Goal: Task Accomplishment & Management: Manage account settings

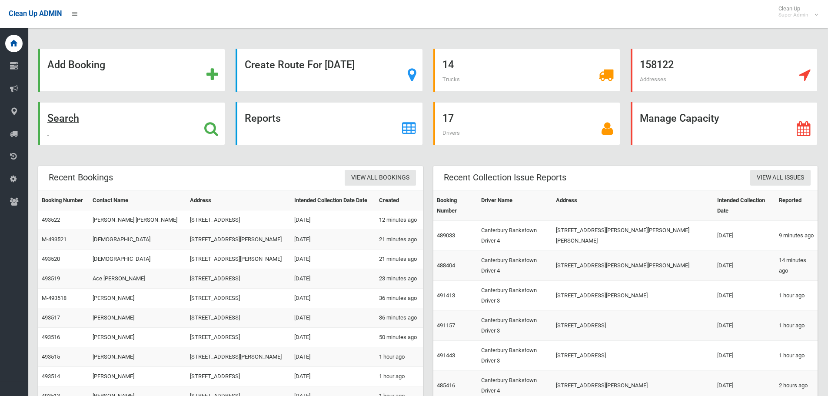
click at [134, 116] on div "Search" at bounding box center [131, 123] width 187 height 43
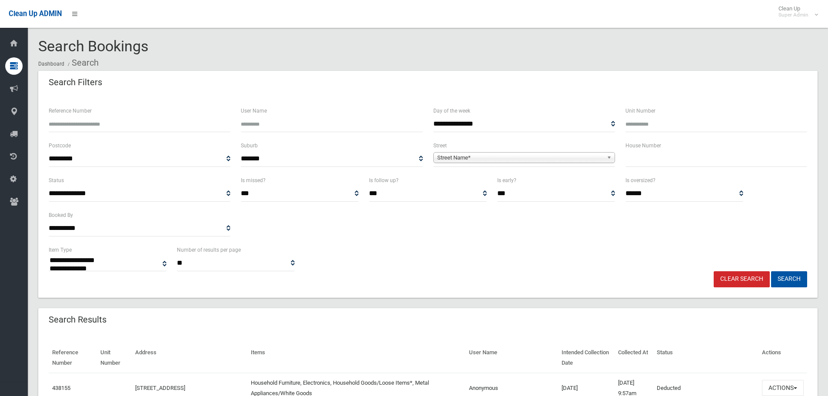
select select
click at [138, 130] on input "Reference Number" at bounding box center [140, 124] width 182 height 16
type input "******"
click at [771, 271] on button "Search" at bounding box center [789, 279] width 36 height 16
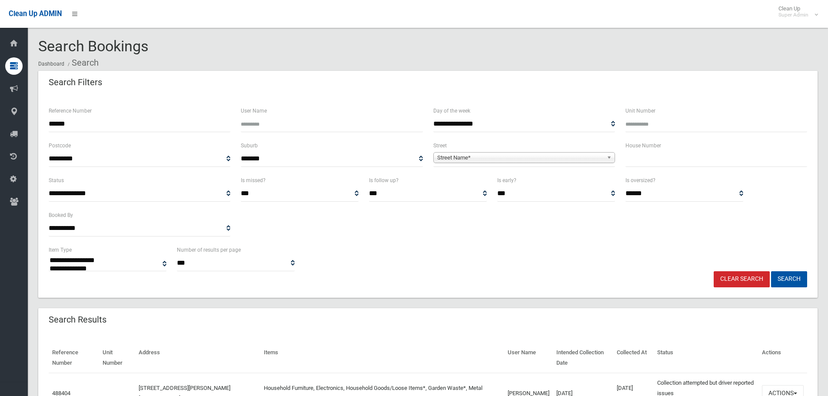
select select
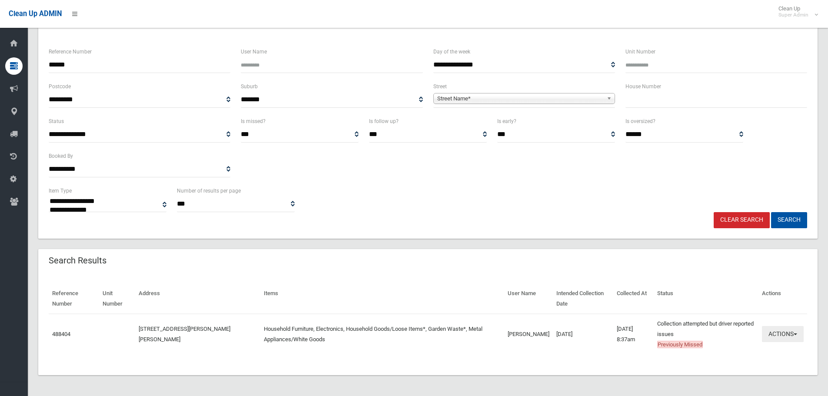
click at [796, 330] on button "Actions" at bounding box center [783, 334] width 42 height 16
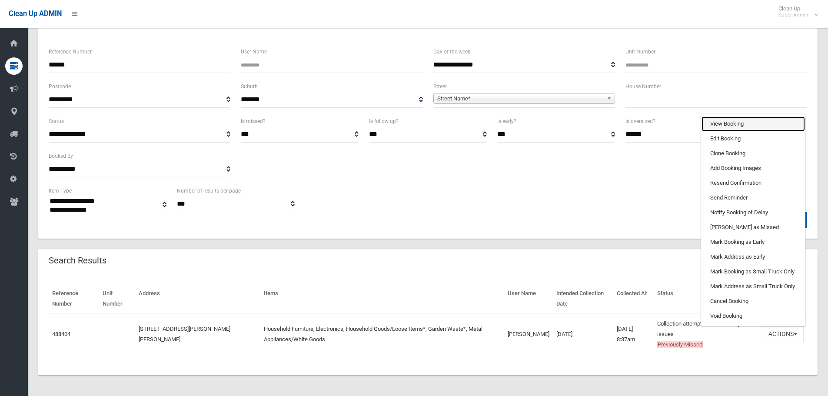
click at [760, 123] on link "View Booking" at bounding box center [752, 123] width 103 height 15
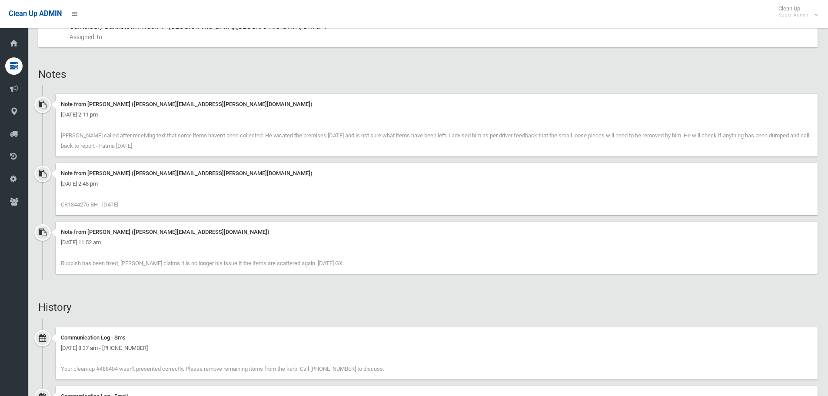
scroll to position [521, 0]
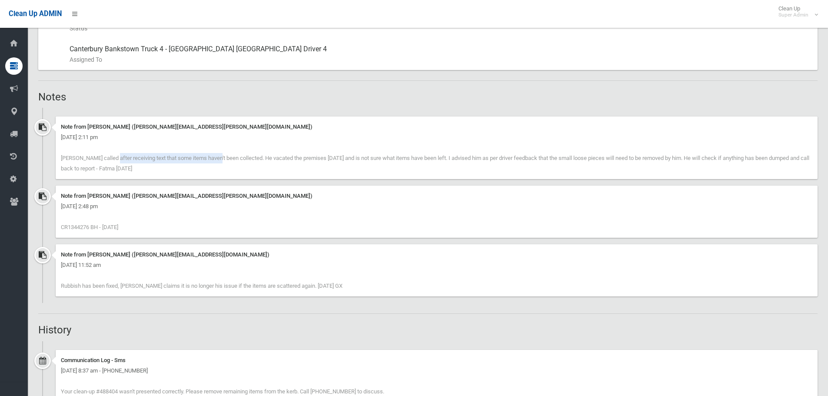
drag, startPoint x: 63, startPoint y: 157, endPoint x: 171, endPoint y: 154, distance: 108.7
click at [167, 154] on div "Note from fatma kassem (Fatma.Kassem@cbcity.nsw.gov.au) Tuesday 14th October 20…" at bounding box center [437, 147] width 762 height 63
click at [200, 158] on span "[PERSON_NAME] called after receiving text that some items haven't been collecte…" at bounding box center [435, 163] width 748 height 17
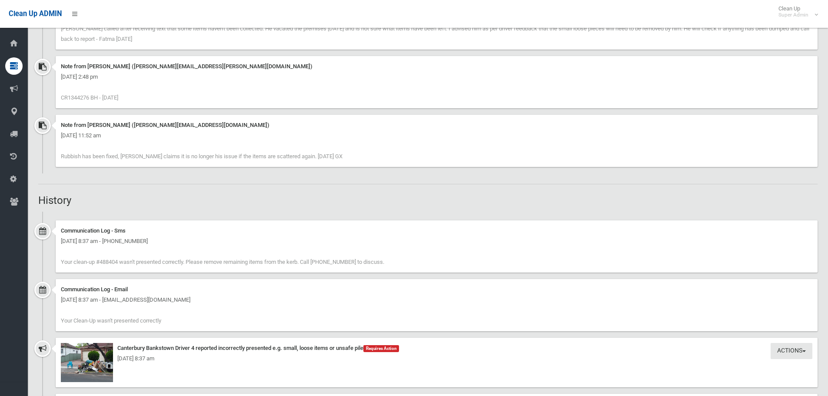
scroll to position [652, 0]
drag, startPoint x: 70, startPoint y: 155, endPoint x: 121, endPoint y: 159, distance: 50.6
click at [121, 159] on div "Note from Georgette Xirocosta (Georgette.XIROCOSTAS@cbcity.nsw.gov.au) Wednesda…" at bounding box center [437, 140] width 762 height 52
click at [134, 159] on div "Note from Georgette Xirocosta (Georgette.XIROCOSTAS@cbcity.nsw.gov.au) Wednesda…" at bounding box center [437, 140] width 762 height 52
drag, startPoint x: 116, startPoint y: 155, endPoint x: 181, endPoint y: 152, distance: 64.4
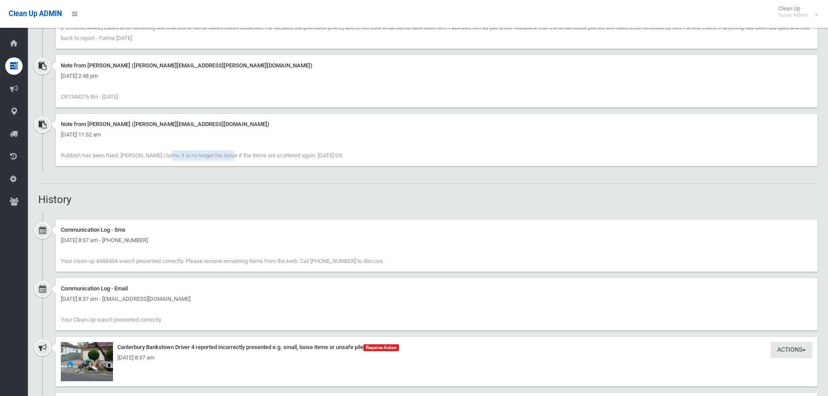
click at [179, 152] on div "Note from Georgette Xirocosta (Georgette.XIROCOSTAS@cbcity.nsw.gov.au) Wednesda…" at bounding box center [437, 140] width 762 height 52
click at [217, 153] on span "Rubbish has been fixed, Abdul claims it is no longer his issue if the items are…" at bounding box center [202, 155] width 282 height 7
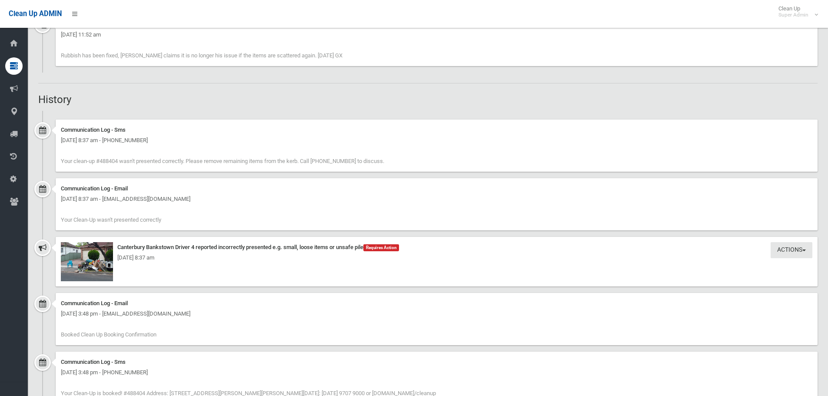
scroll to position [695, 0]
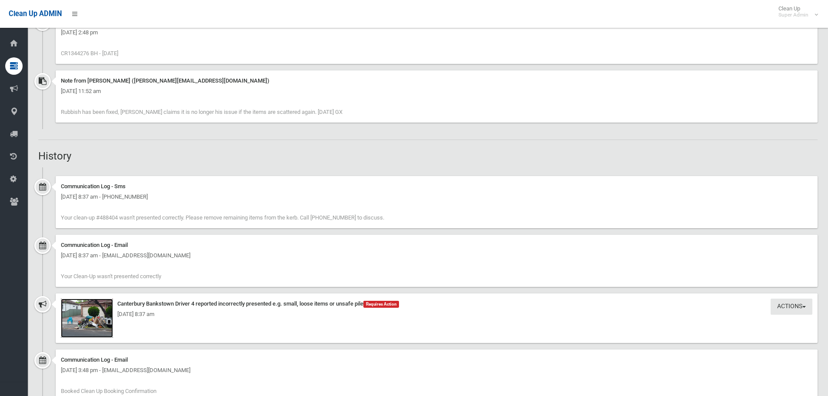
click at [104, 327] on img at bounding box center [87, 317] width 52 height 39
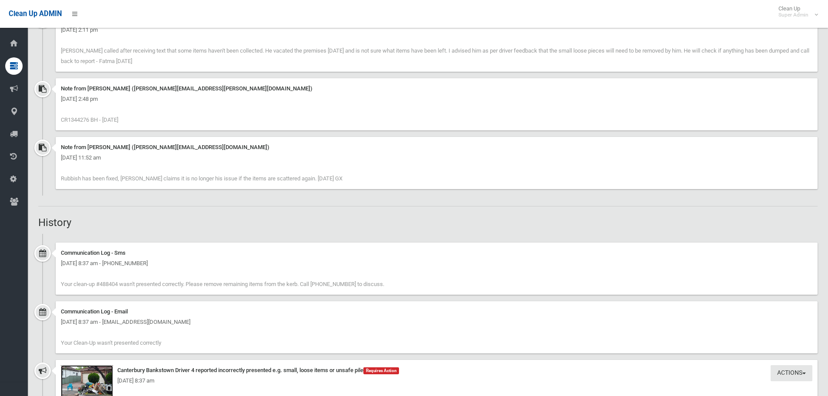
scroll to position [608, 0]
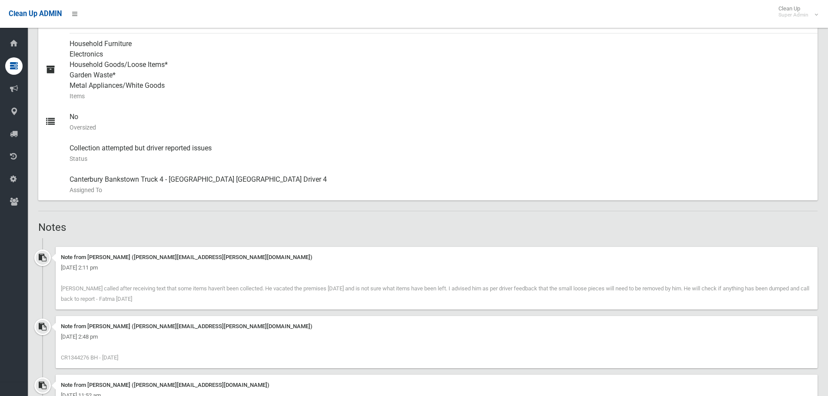
click at [376, 230] on h2 "Notes" at bounding box center [427, 227] width 779 height 11
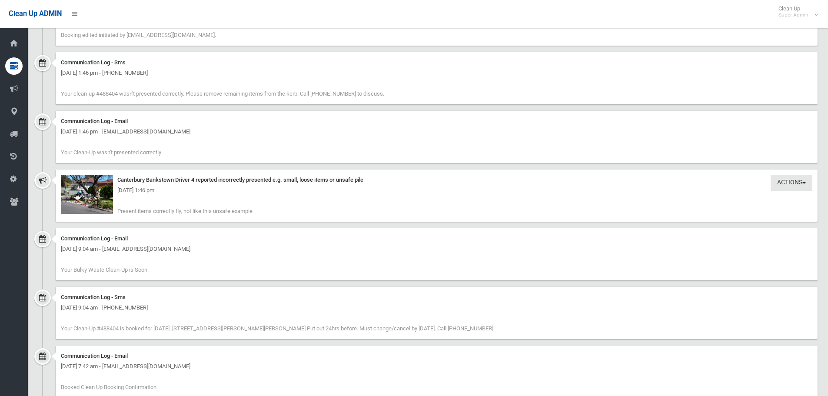
scroll to position [1521, 0]
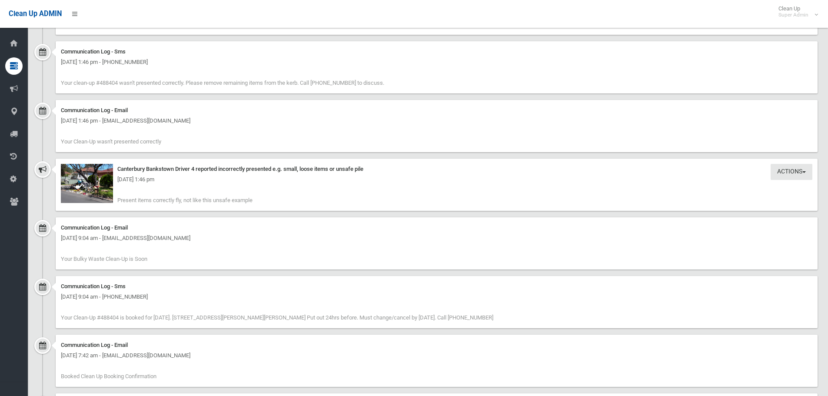
click at [94, 183] on div "Tuesday 14th October 2025 - 1:46 pm" at bounding box center [436, 179] width 751 height 10
click at [90, 198] on img at bounding box center [87, 183] width 52 height 39
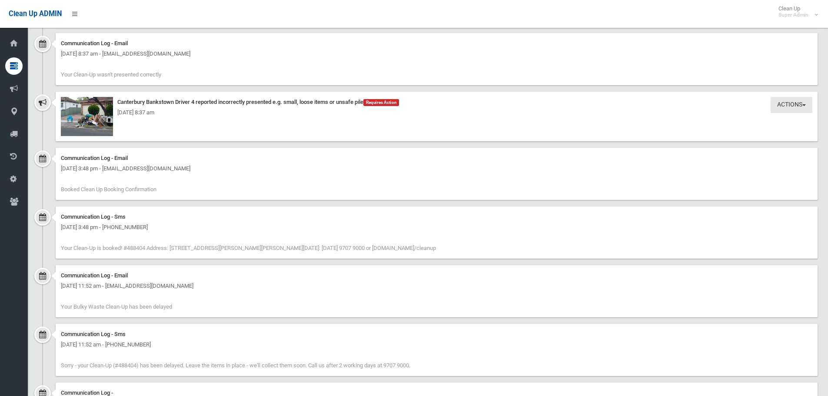
scroll to position [810, 0]
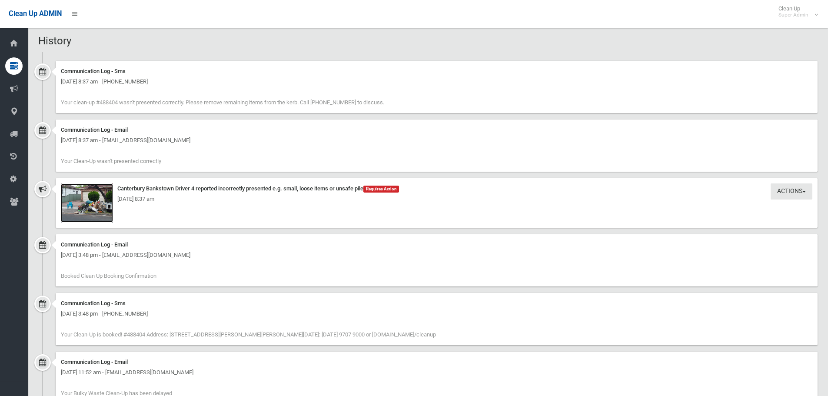
click at [95, 212] on img at bounding box center [87, 202] width 52 height 39
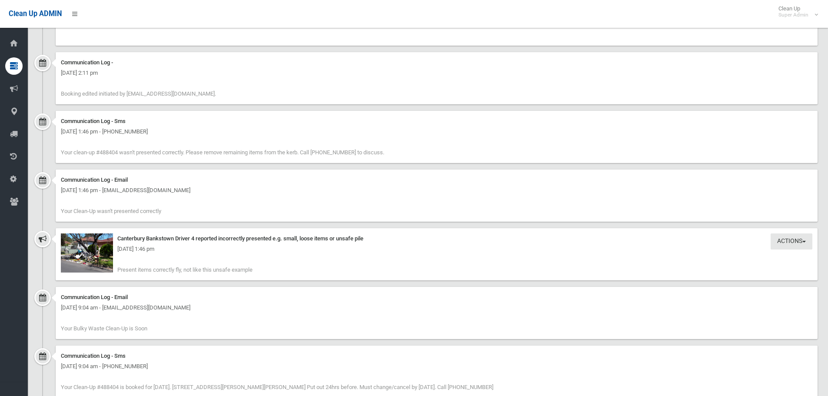
scroll to position [1462, 0]
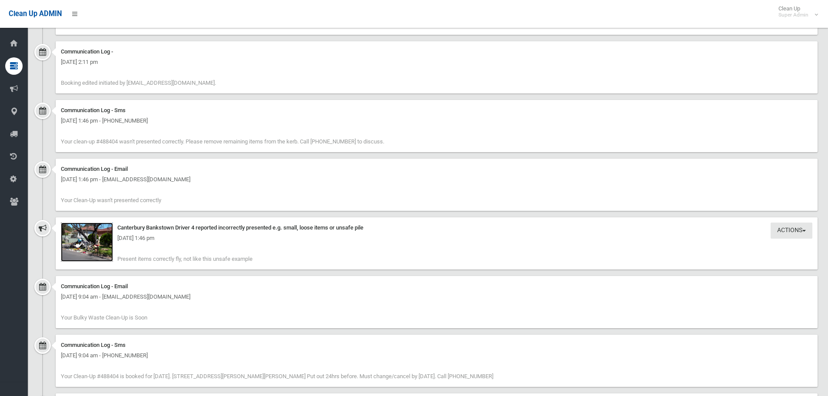
click at [73, 251] on img at bounding box center [87, 241] width 52 height 39
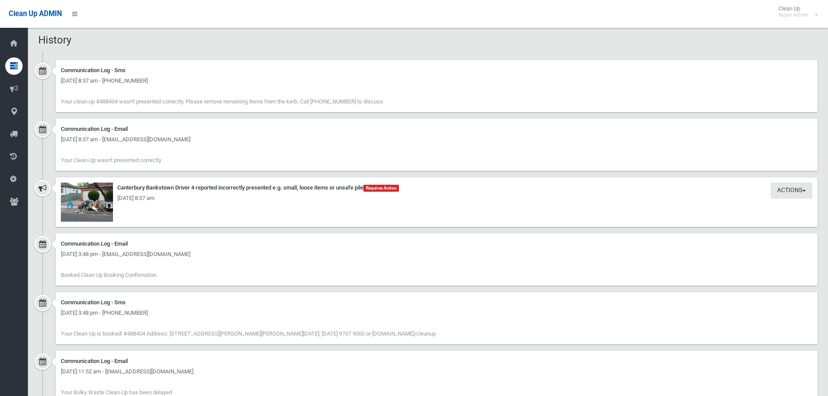
scroll to position [810, 0]
click at [99, 208] on img at bounding box center [87, 202] width 52 height 39
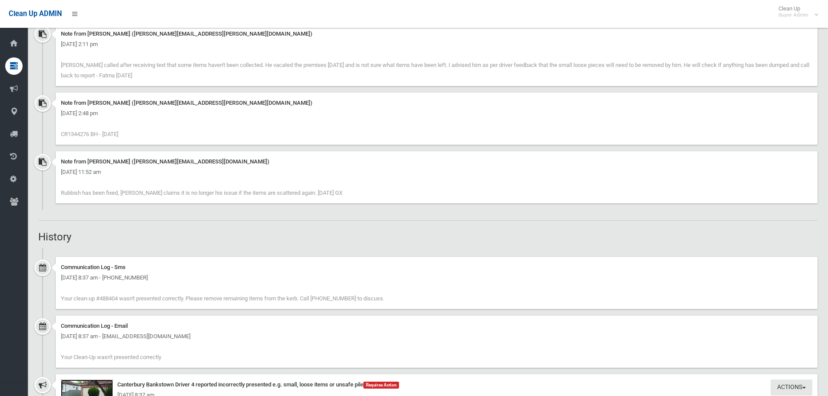
scroll to position [550, 0]
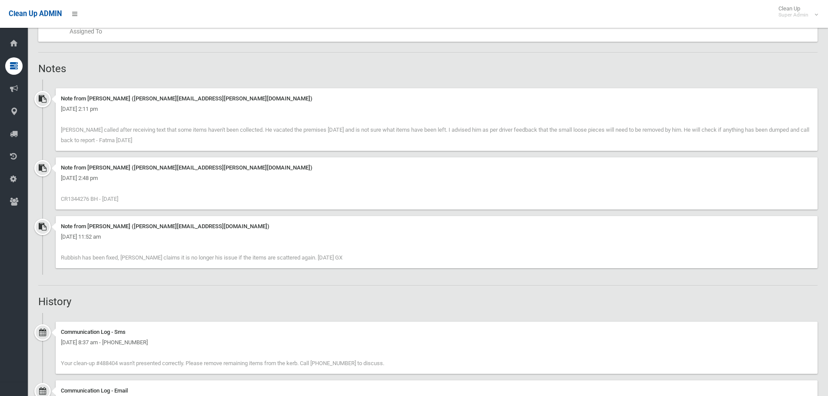
drag, startPoint x: 90, startPoint y: 199, endPoint x: 67, endPoint y: 198, distance: 22.6
click at [67, 198] on span "CR1344276 BH - 14.10.25" at bounding box center [89, 199] width 57 height 7
copy span "1344276"
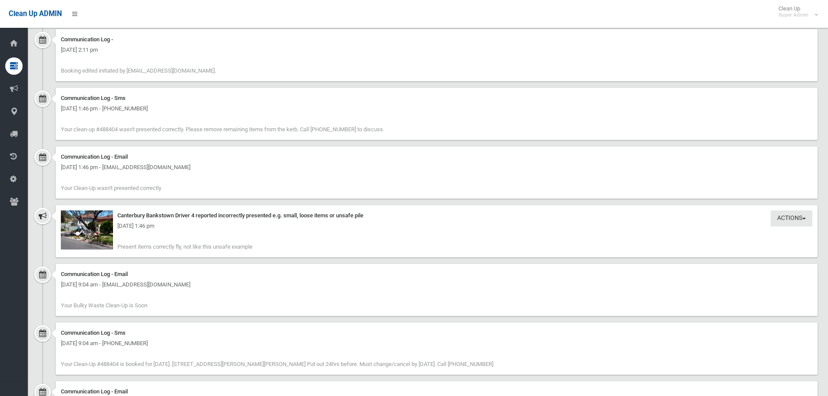
scroll to position [1506, 0]
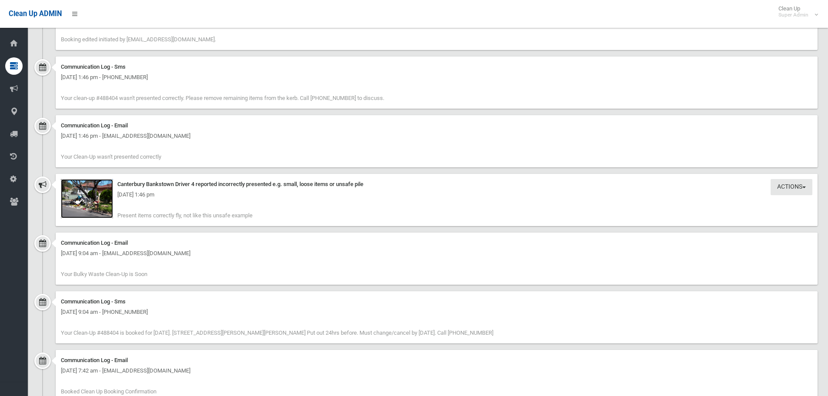
click at [82, 206] on img at bounding box center [87, 198] width 52 height 39
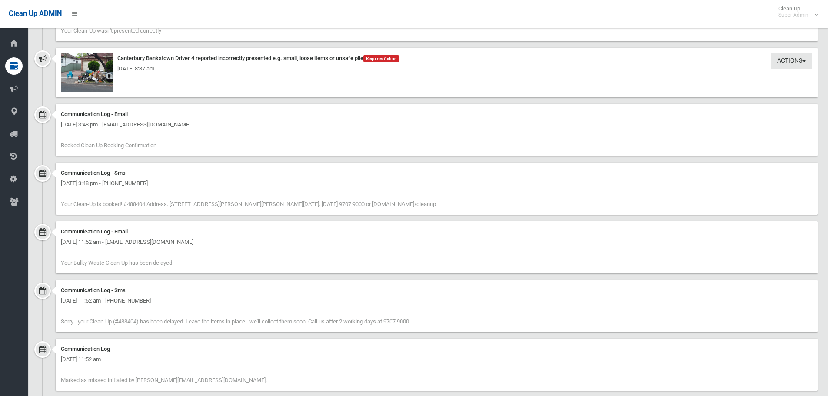
scroll to position [810, 0]
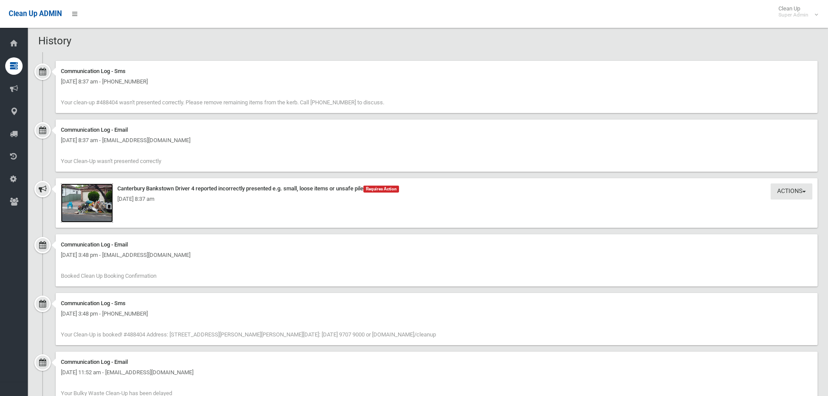
click at [92, 214] on img at bounding box center [87, 202] width 52 height 39
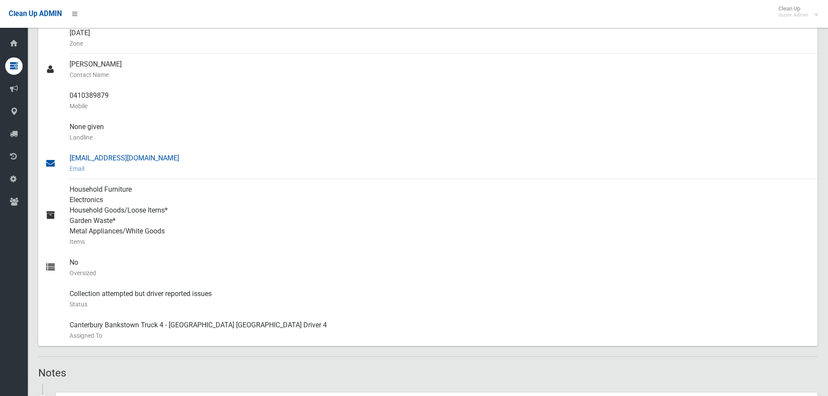
scroll to position [463, 0]
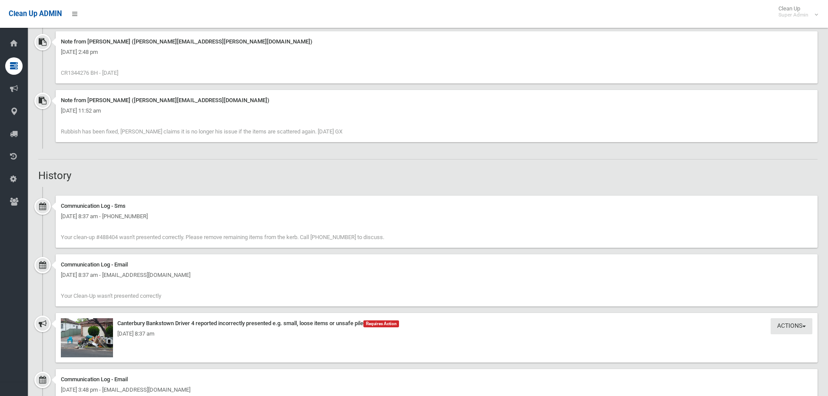
scroll to position [767, 0]
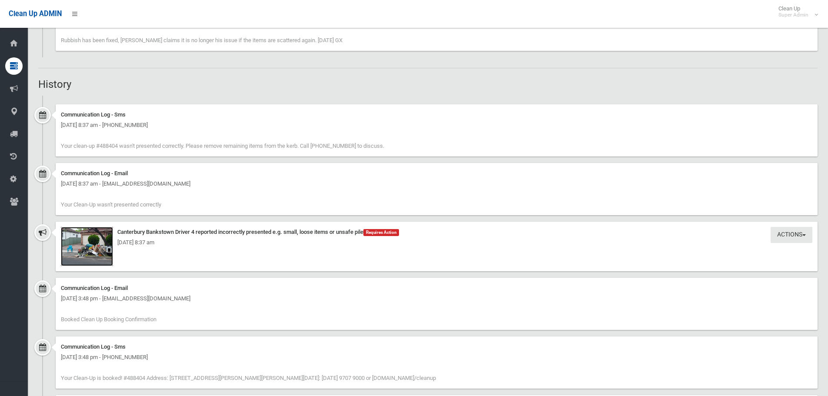
click at [85, 260] on img at bounding box center [87, 246] width 52 height 39
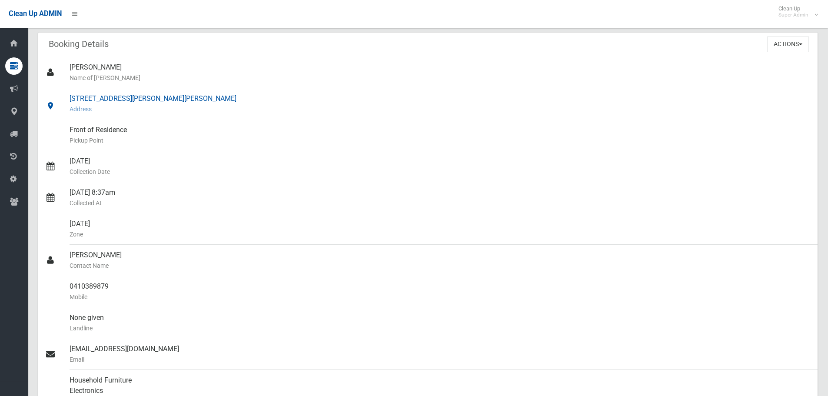
scroll to position [0, 0]
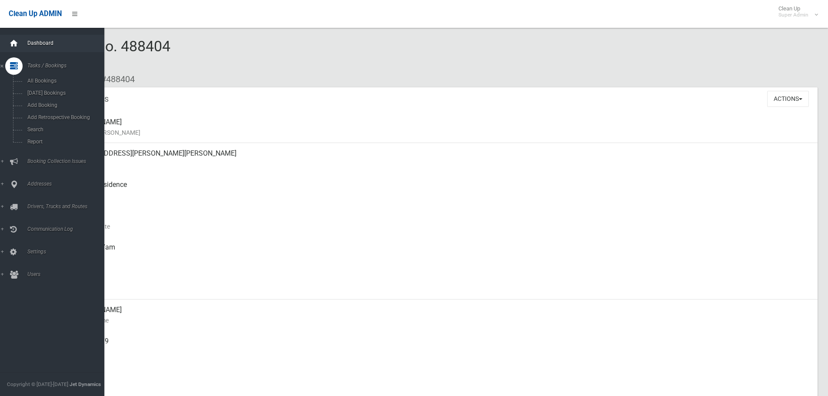
click at [21, 41] on div at bounding box center [13, 43] width 17 height 17
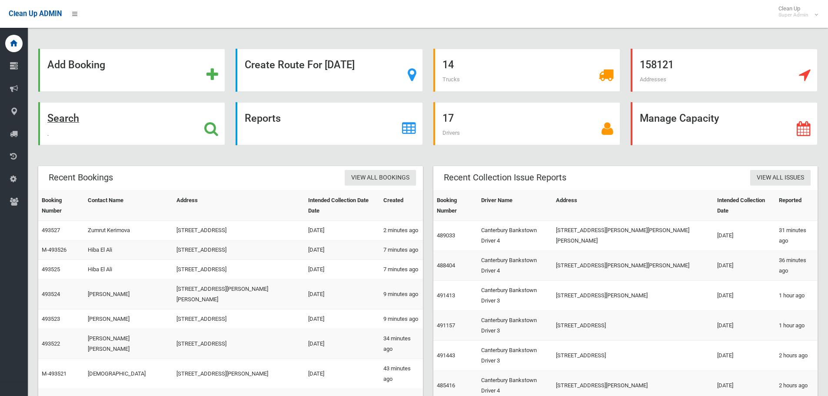
click at [81, 109] on div "Search" at bounding box center [131, 123] width 187 height 43
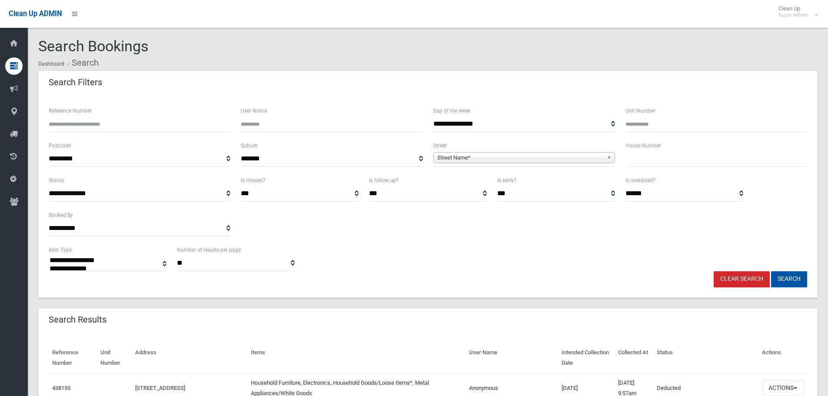
select select
click at [137, 125] on input "Reference Number" at bounding box center [140, 124] width 182 height 16
type input "******"
click at [771, 271] on button "Search" at bounding box center [789, 279] width 36 height 16
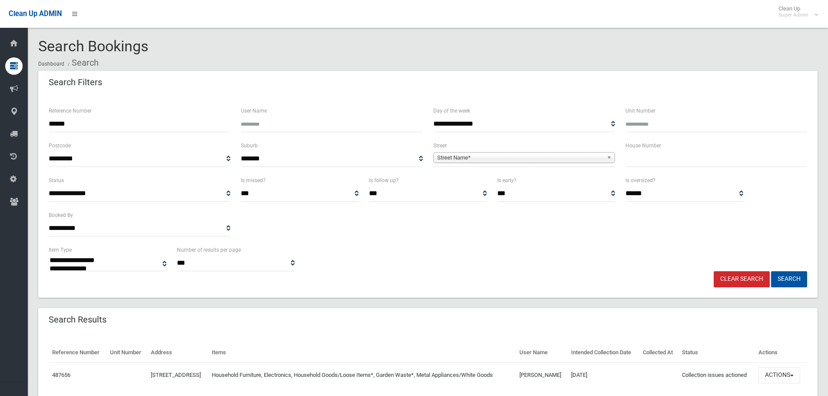
select select
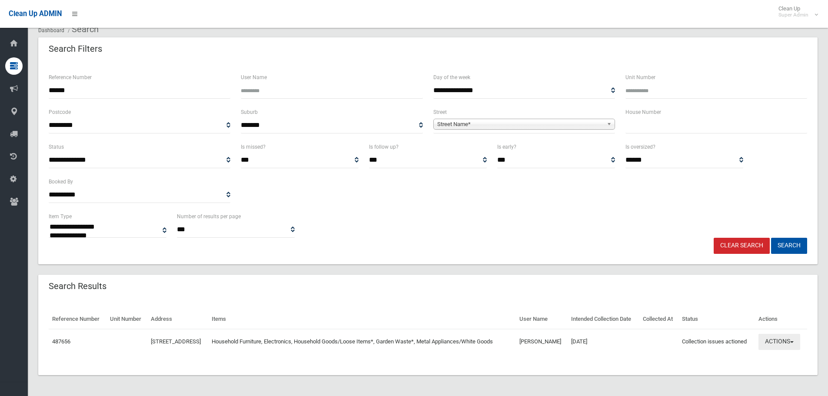
click at [789, 343] on button "Actions" at bounding box center [779, 342] width 42 height 16
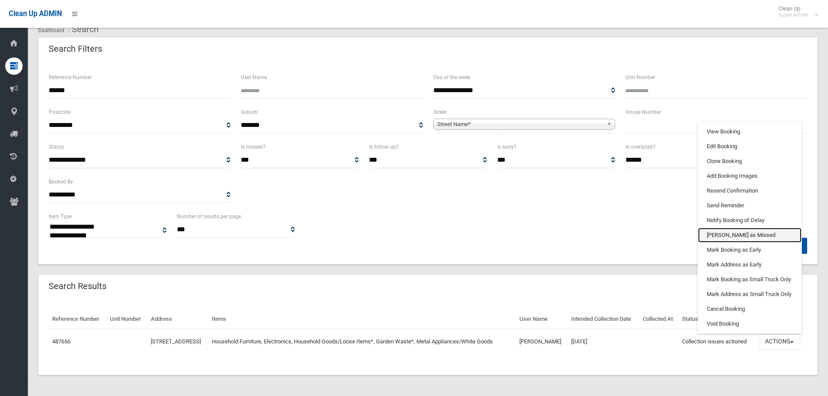
click at [735, 235] on link "[PERSON_NAME] as Missed" at bounding box center [749, 235] width 103 height 15
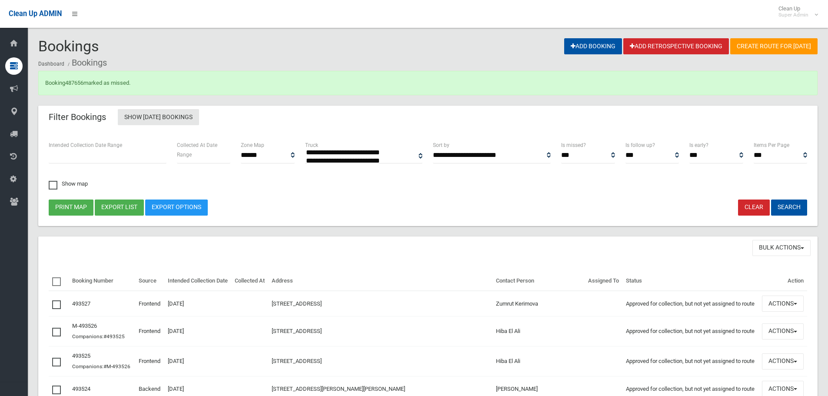
select select
click at [71, 83] on link "487656" at bounding box center [74, 83] width 18 height 7
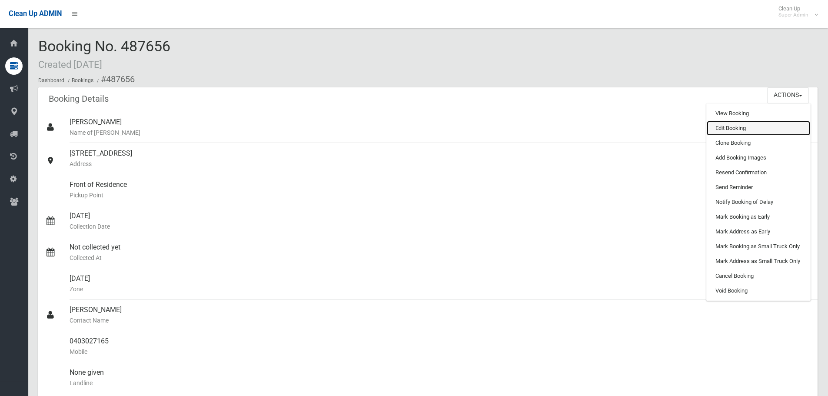
click at [745, 132] on link "Edit Booking" at bounding box center [757, 128] width 103 height 15
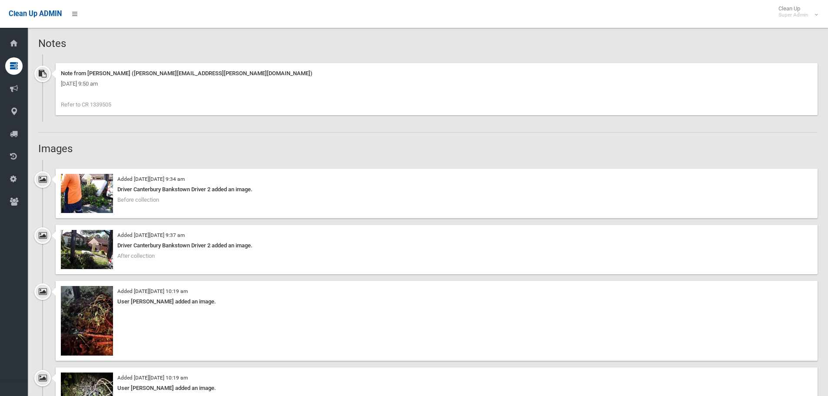
scroll to position [615, 0]
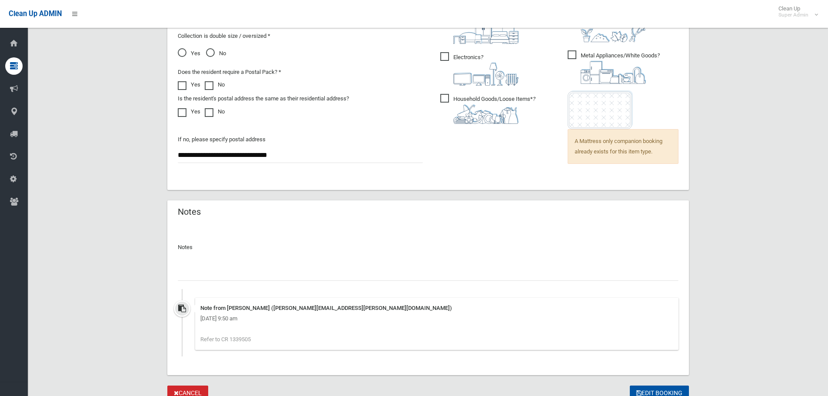
scroll to position [680, 0]
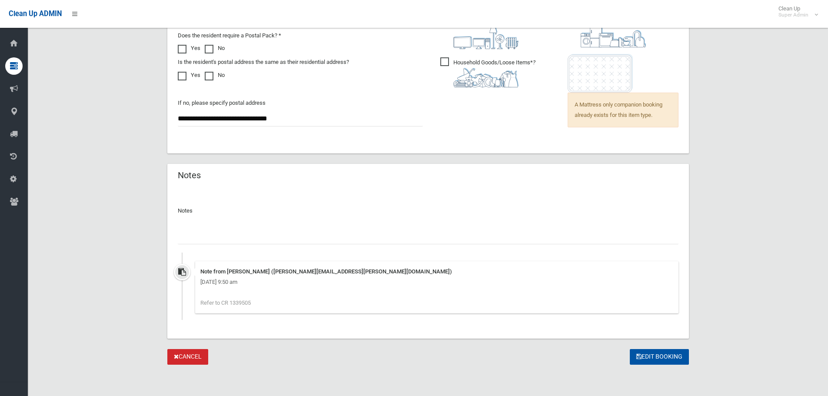
click at [302, 228] on input "text" at bounding box center [428, 236] width 501 height 16
type input "**********"
click at [657, 355] on button "Edit Booking" at bounding box center [659, 357] width 59 height 16
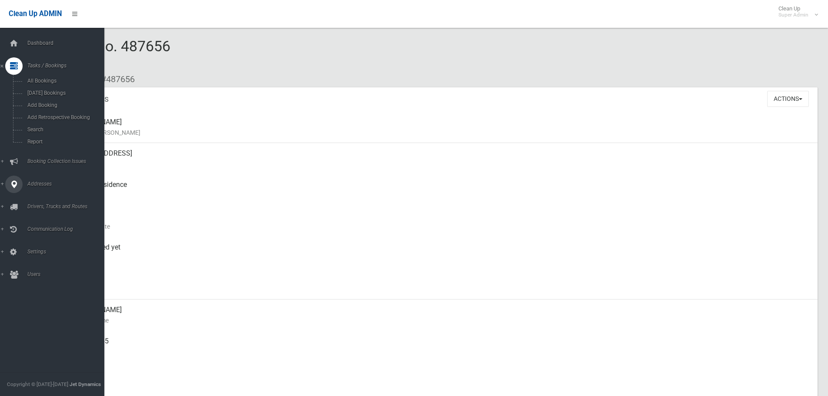
click at [13, 178] on icon at bounding box center [14, 184] width 8 height 17
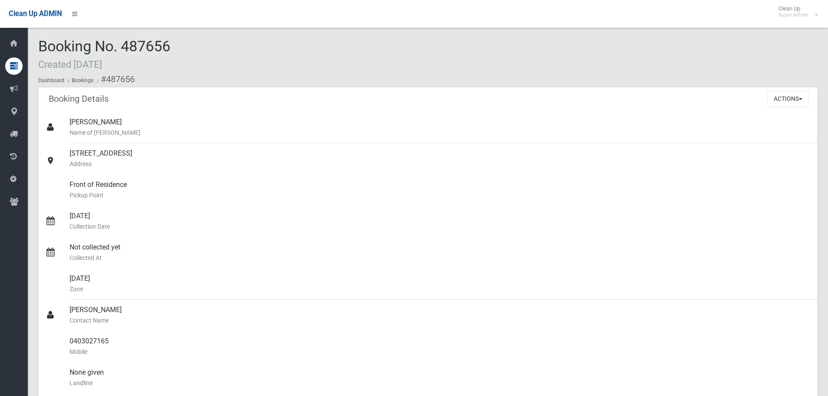
click at [271, 73] on ol "Dashboard Bookings #487656" at bounding box center [427, 79] width 779 height 16
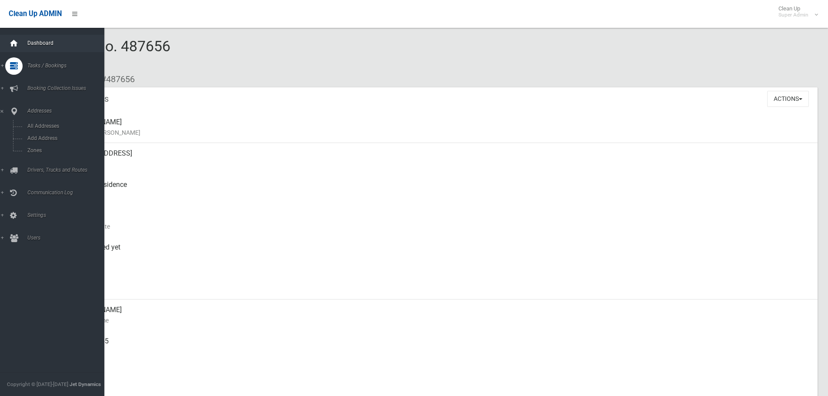
click at [10, 44] on icon at bounding box center [14, 43] width 10 height 17
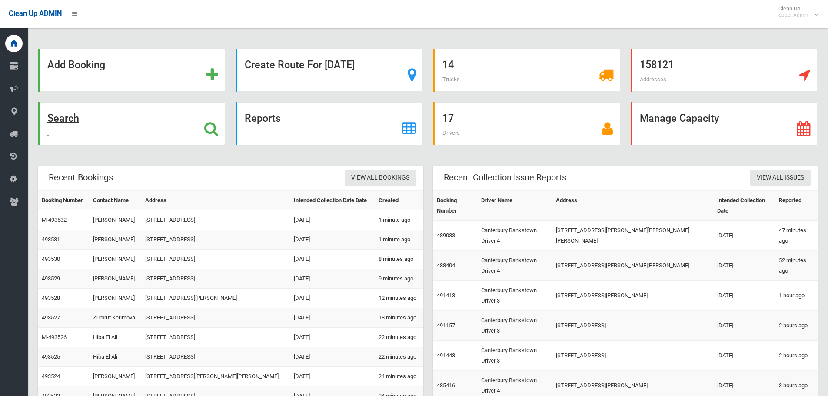
click at [80, 123] on div "Search" at bounding box center [131, 123] width 187 height 43
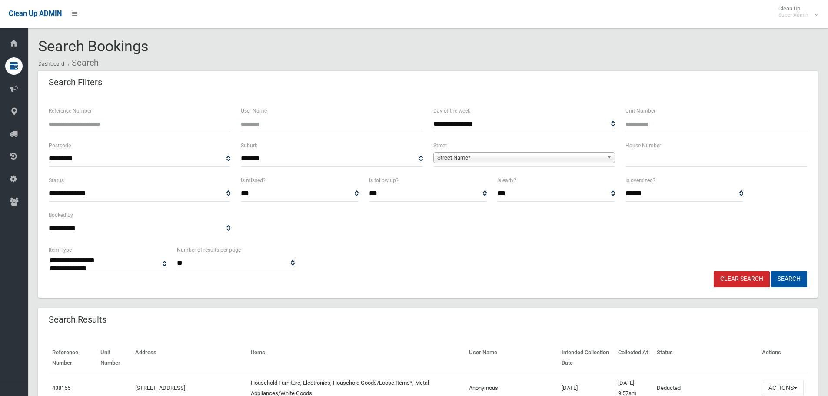
select select
click at [193, 123] on input "Reference Number" at bounding box center [140, 124] width 182 height 16
type input "******"
click at [771, 271] on button "Search" at bounding box center [789, 279] width 36 height 16
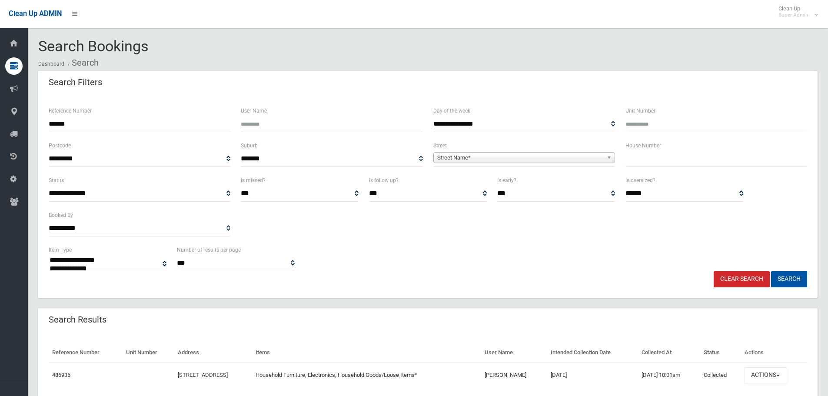
select select
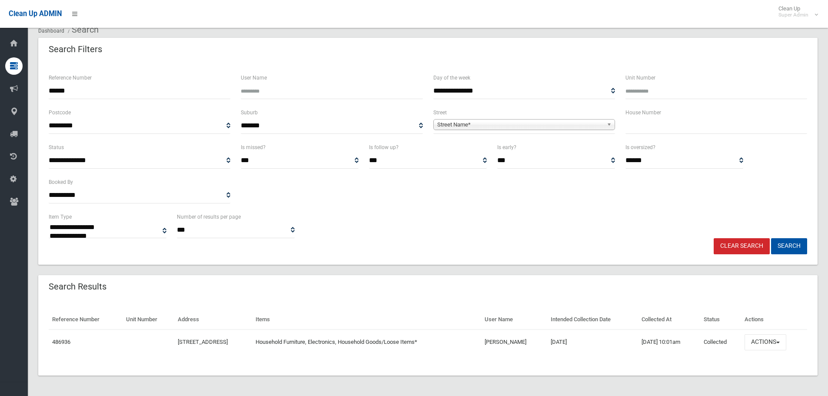
scroll to position [33, 0]
